Goal: Task Accomplishment & Management: Use online tool/utility

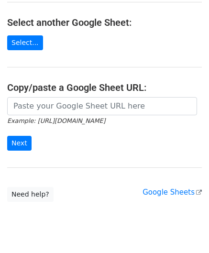
scroll to position [125, 0]
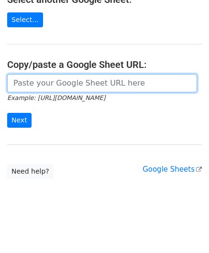
click at [33, 84] on input "url" at bounding box center [102, 83] width 190 height 18
paste input "[URL][DOMAIN_NAME]"
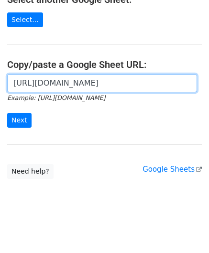
scroll to position [0, 207]
type input "[URL][DOMAIN_NAME]"
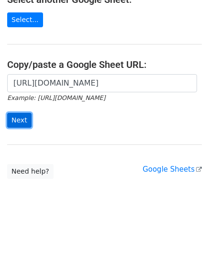
scroll to position [0, 0]
click at [19, 118] on input "Next" at bounding box center [19, 120] width 24 height 15
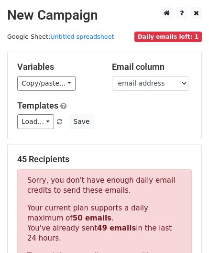
scroll to position [323, 0]
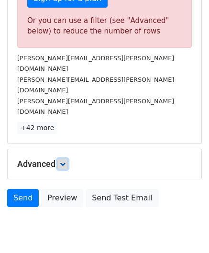
click at [61, 159] on link at bounding box center [62, 164] width 11 height 11
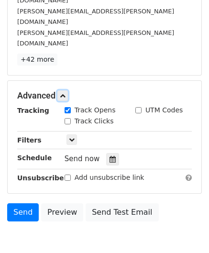
scroll to position [404, 0]
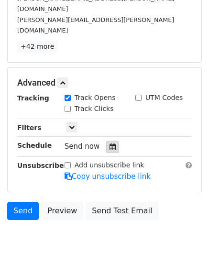
click at [110, 144] on icon at bounding box center [113, 147] width 6 height 7
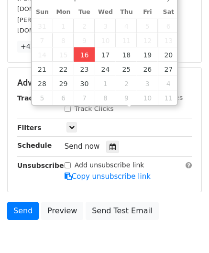
type input "2025-09-16 12:00"
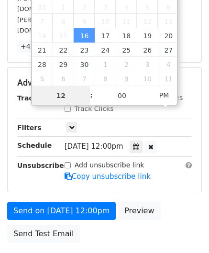
paste input "Hour"
type input "1"
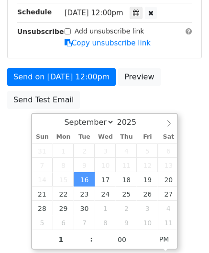
type input "2025-09-16 13:00"
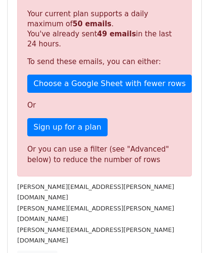
scroll to position [439, 0]
